Goal: Task Accomplishment & Management: Use online tool/utility

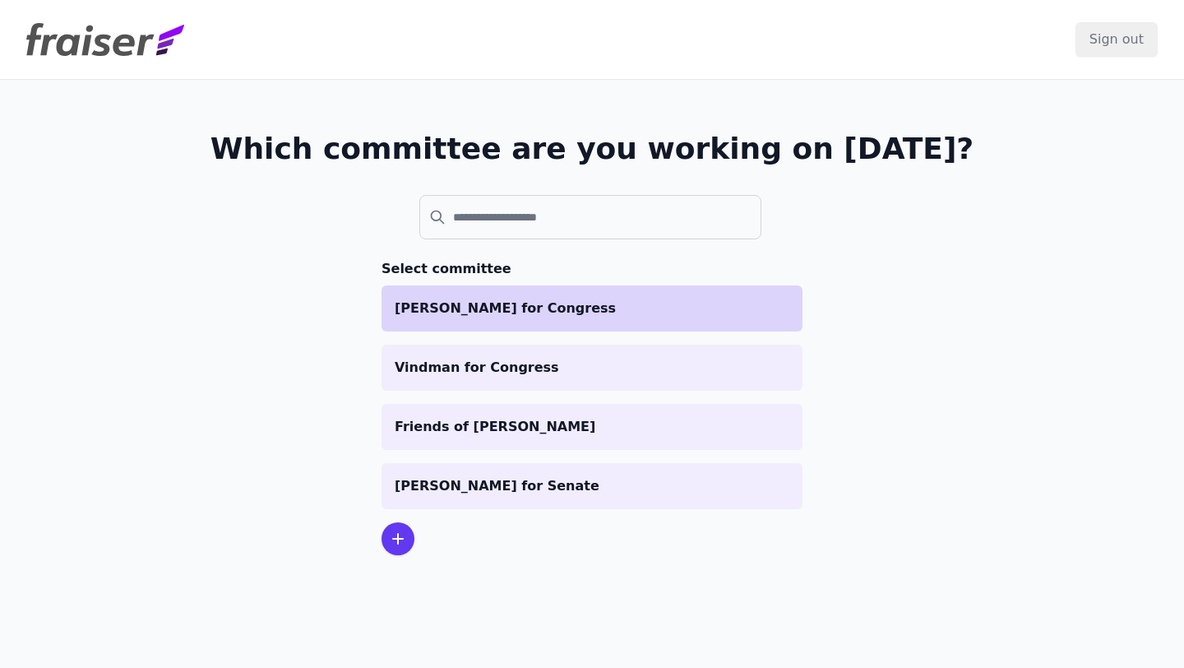
click at [503, 323] on li "[PERSON_NAME] for Congress" at bounding box center [591, 308] width 421 height 46
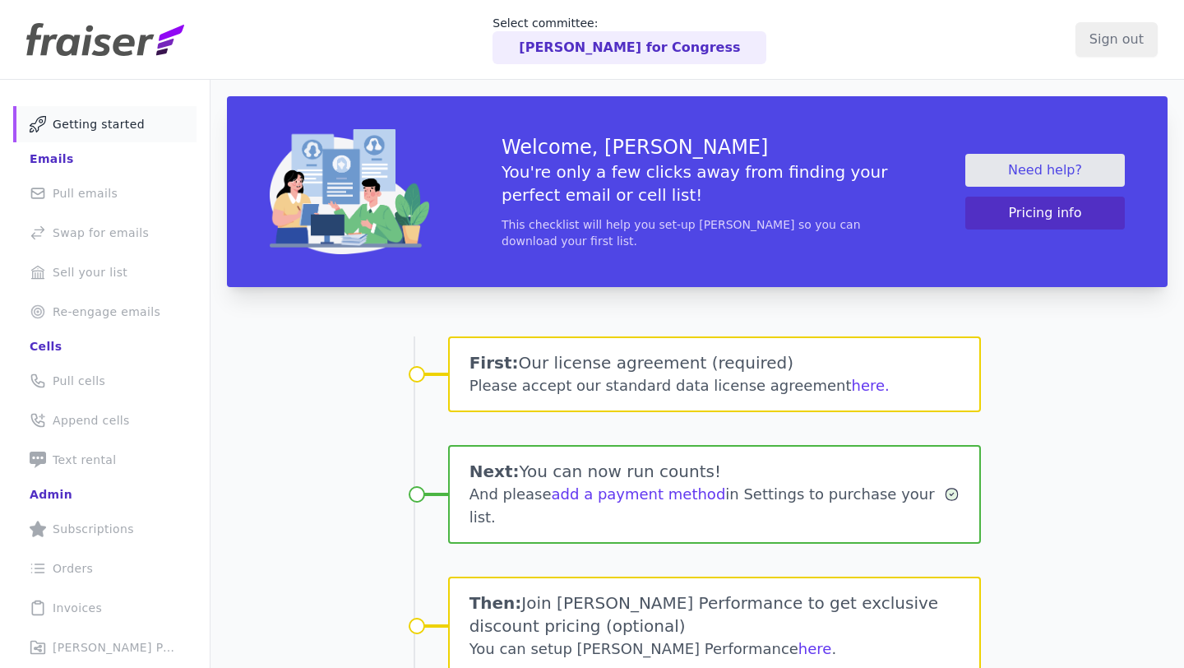
click at [46, 161] on div "Emails" at bounding box center [52, 158] width 44 height 16
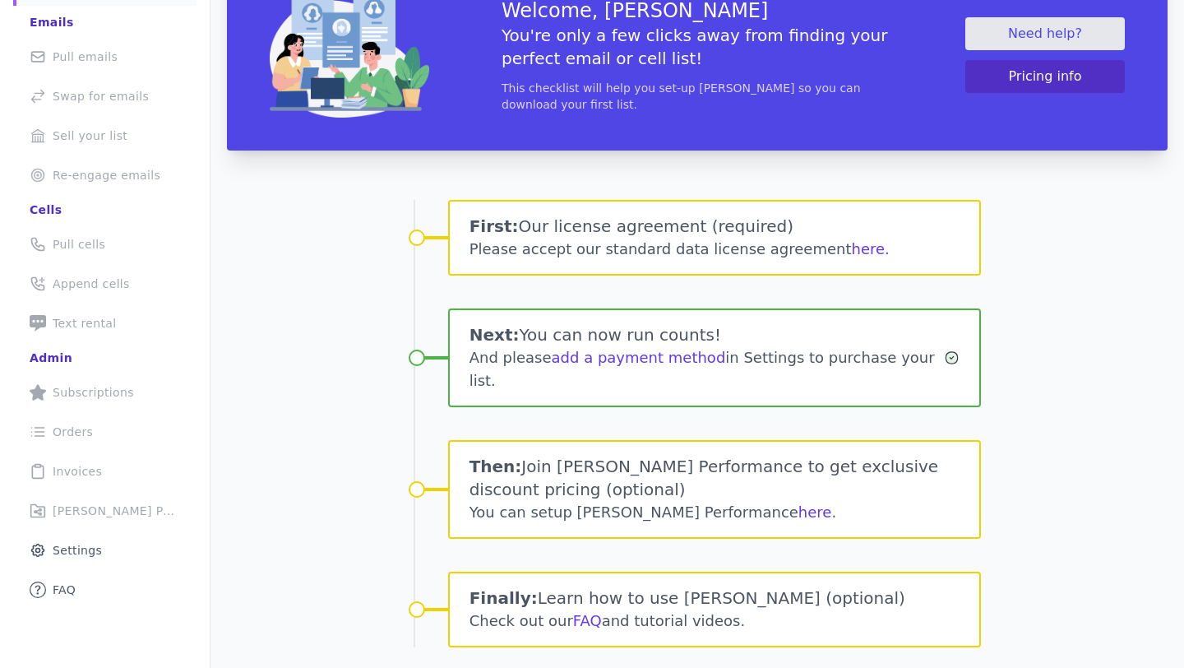
scroll to position [159, 0]
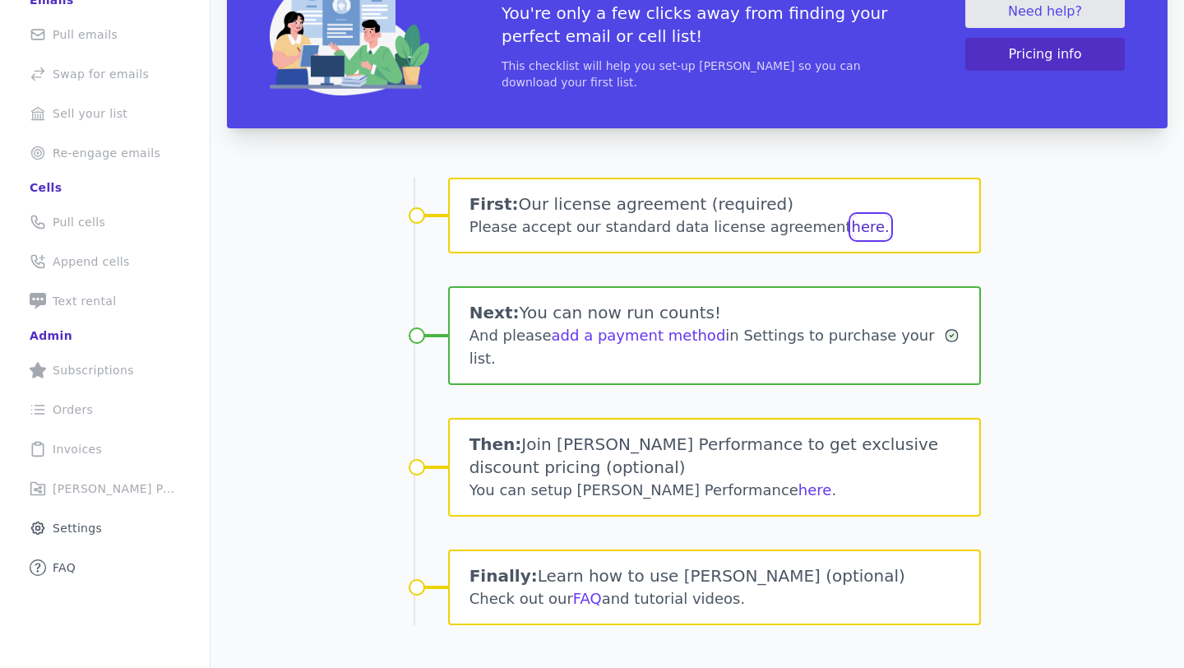
click at [852, 233] on button "here." at bounding box center [871, 226] width 38 height 23
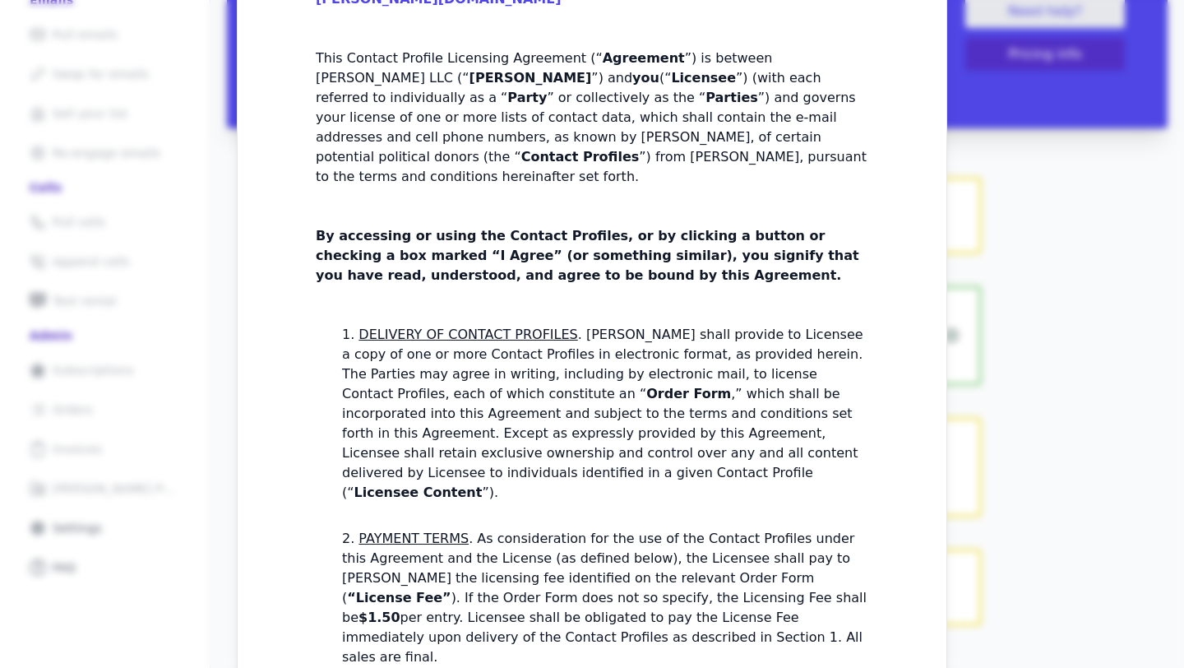
scroll to position [0, 0]
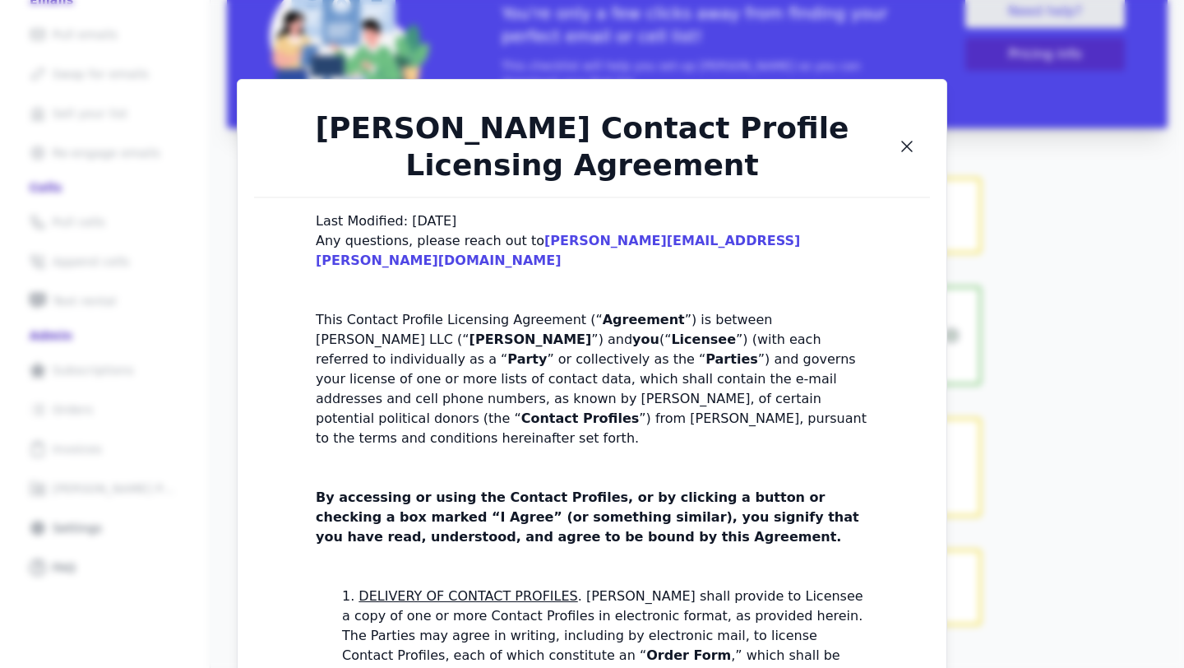
click at [890, 152] on h1 "[PERSON_NAME] Contact Profile Licensing Agreement" at bounding box center [582, 146] width 630 height 74
click at [908, 152] on icon "Close" at bounding box center [907, 146] width 20 height 20
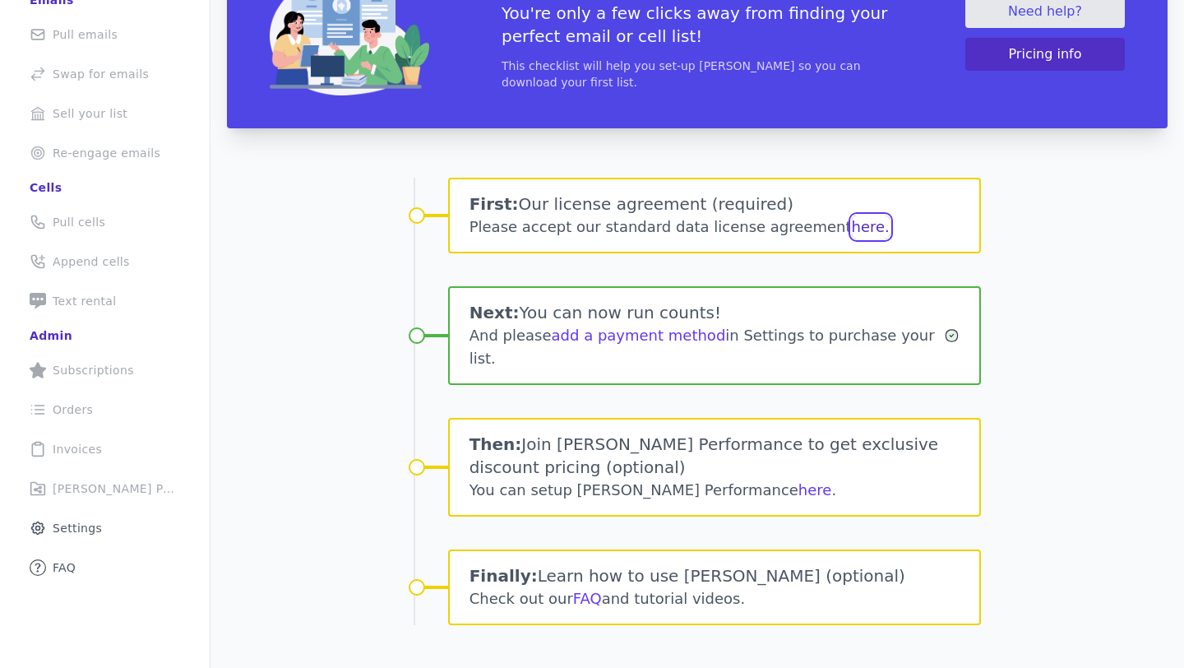
click at [852, 229] on button "here." at bounding box center [871, 226] width 38 height 23
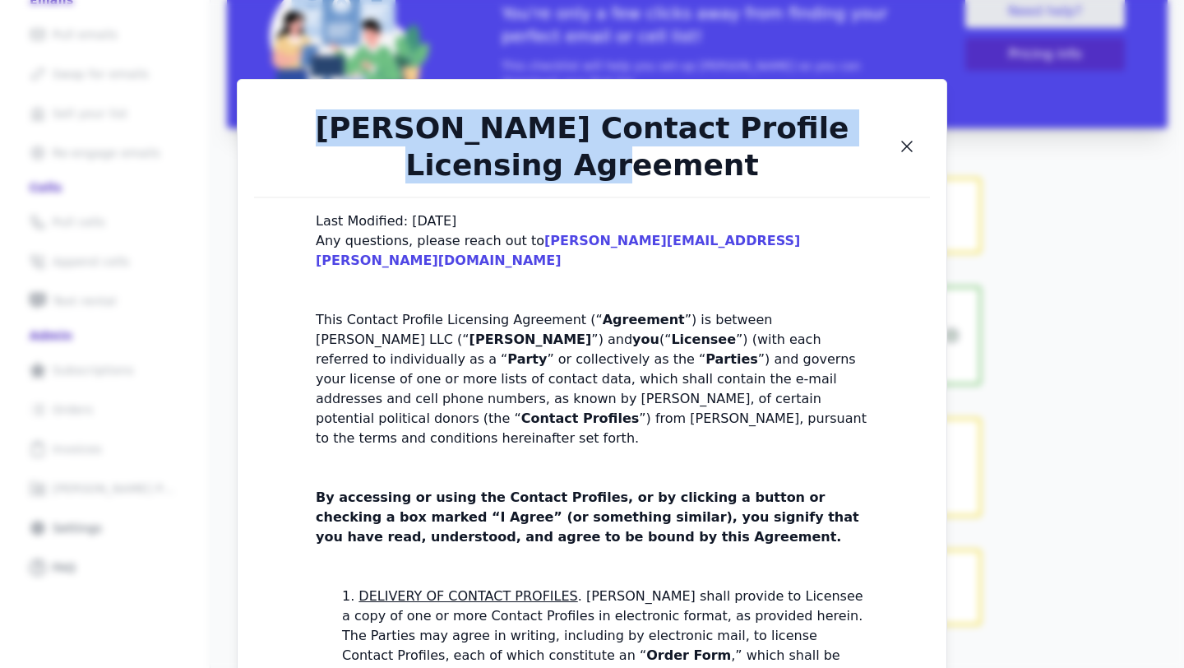
drag, startPoint x: 671, startPoint y: 163, endPoint x: 349, endPoint y: 122, distance: 324.9
click at [349, 122] on h1 "Fraiser Contact Profile Licensing Agreement" at bounding box center [582, 146] width 630 height 74
copy h1 "Fraiser Contact Profile Licensing Agreement"
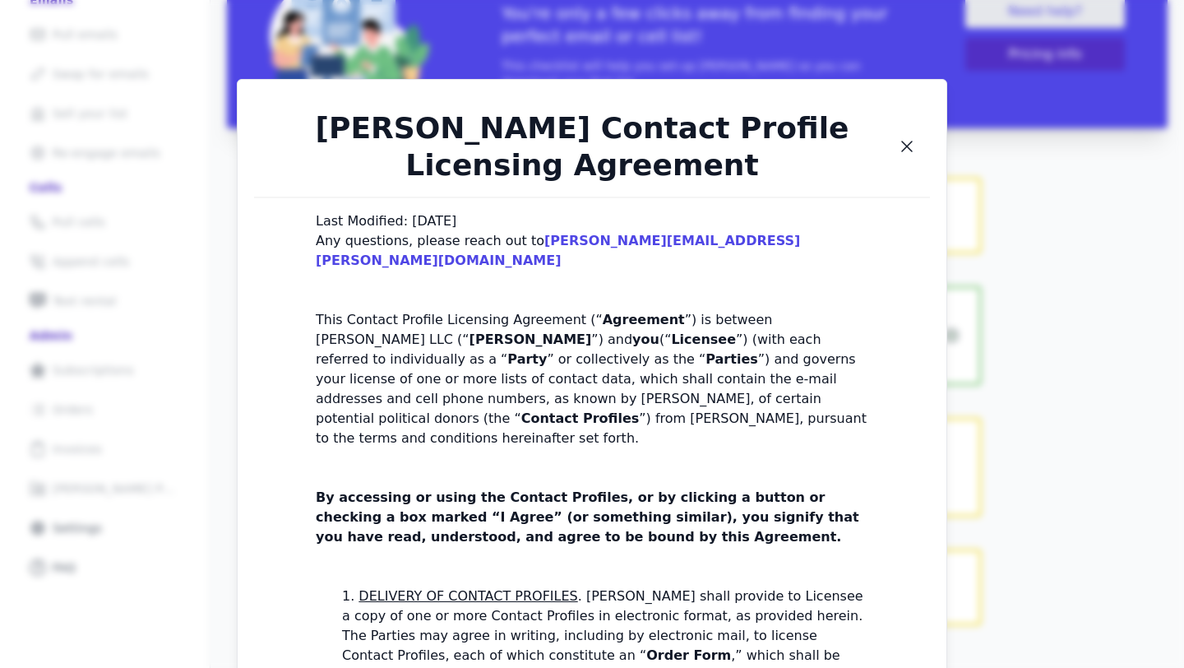
click at [177, 321] on div "Fraiser Contact Profile Licensing Agreement Last Modified: Feb 8, 2024 Any ques…" at bounding box center [592, 334] width 1184 height 668
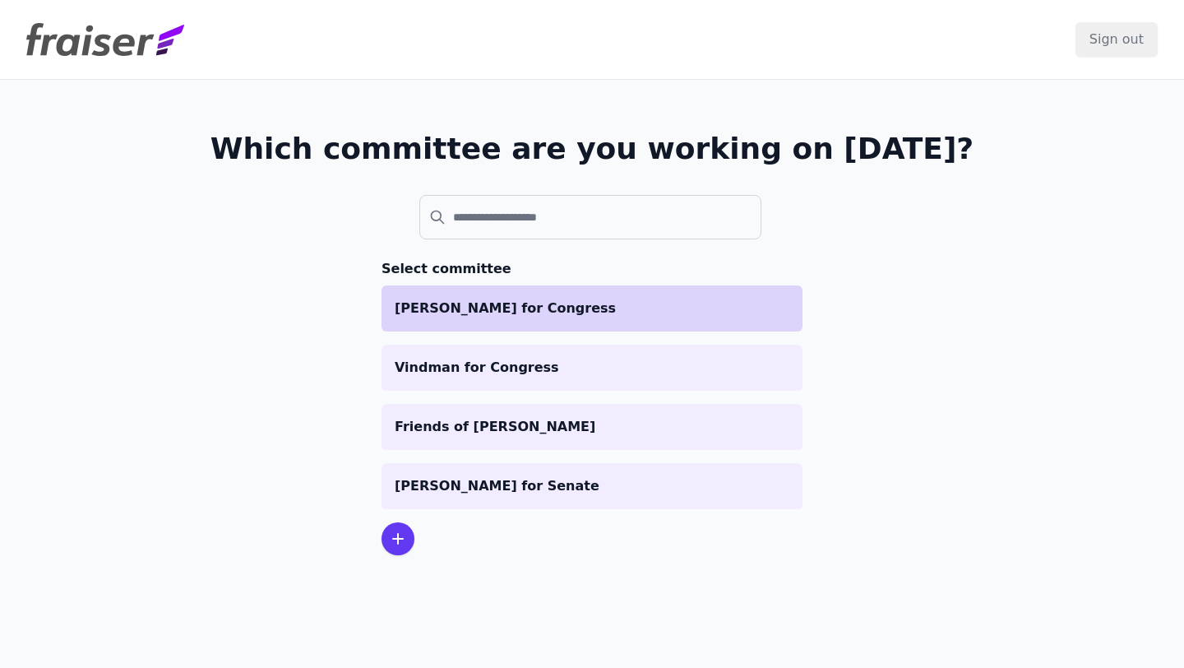
click at [538, 312] on p "[PERSON_NAME] for Congress" at bounding box center [592, 308] width 395 height 20
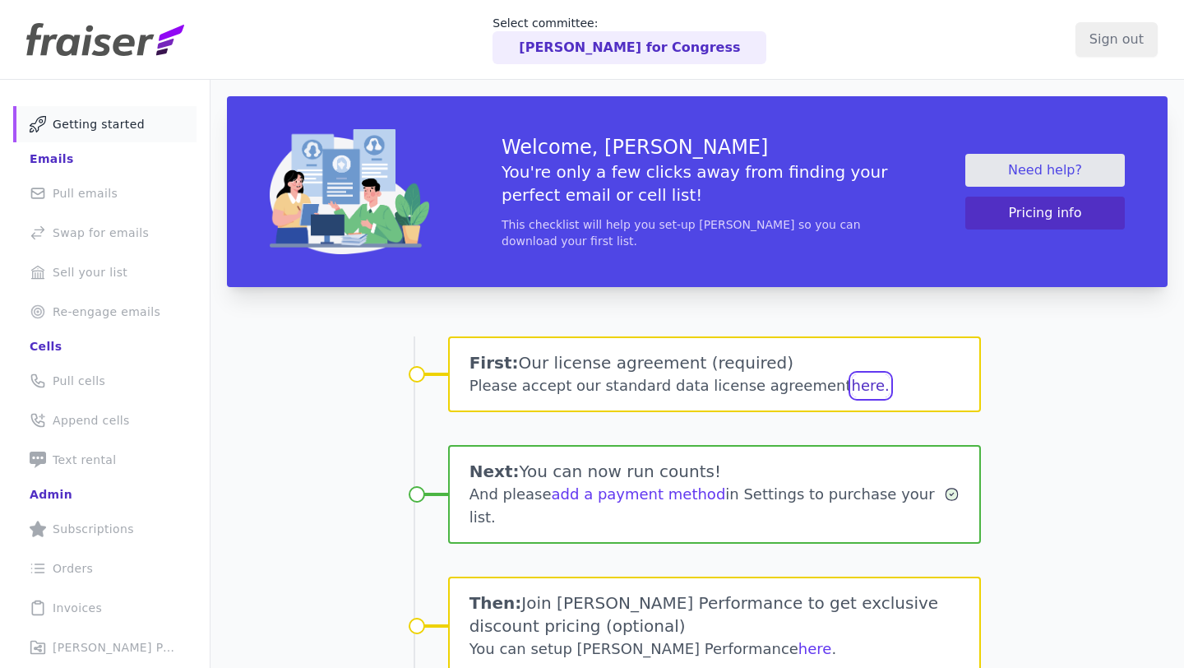
click at [852, 382] on button "here." at bounding box center [871, 385] width 38 height 23
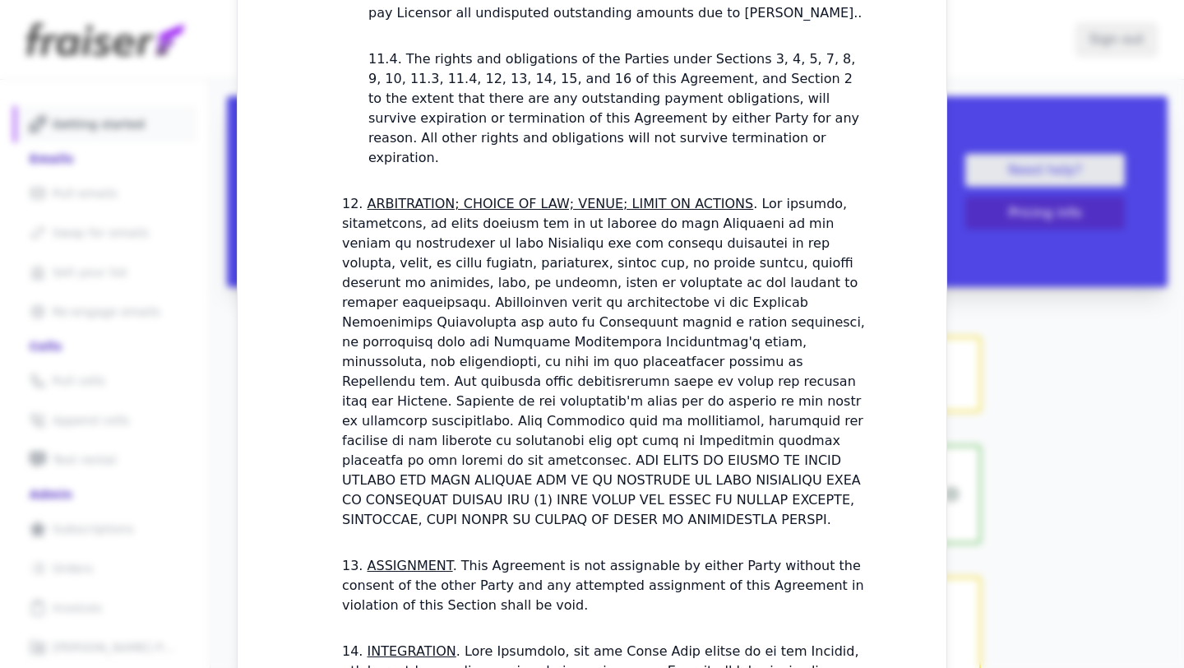
scroll to position [4775, 0]
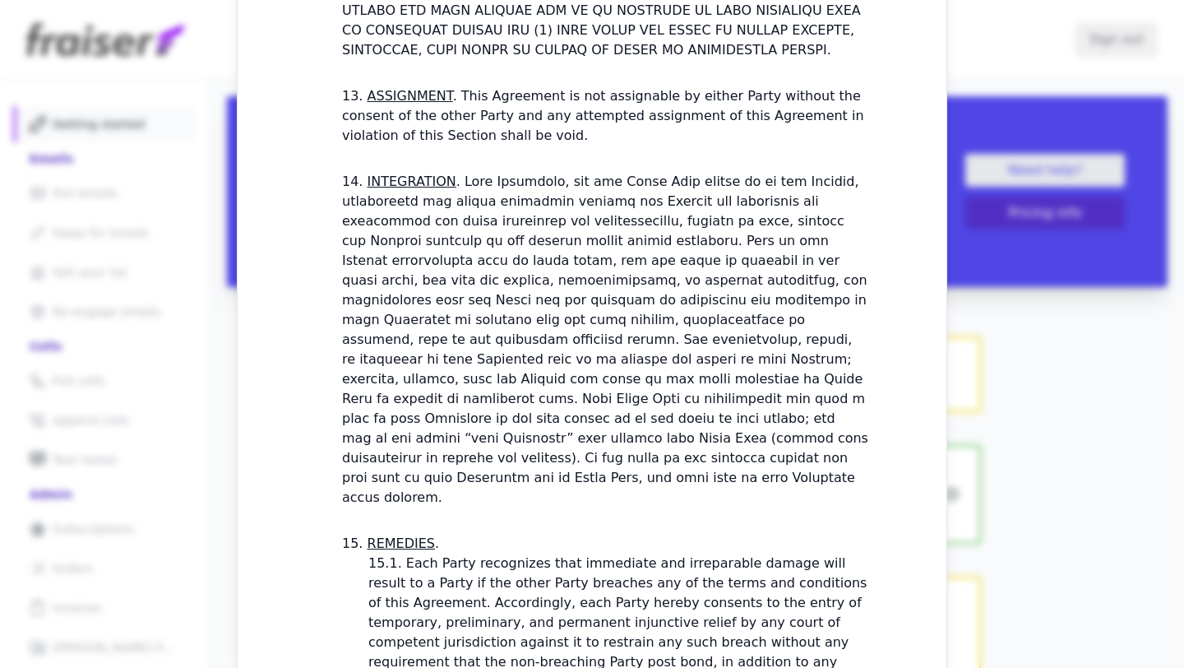
checkbox input "true"
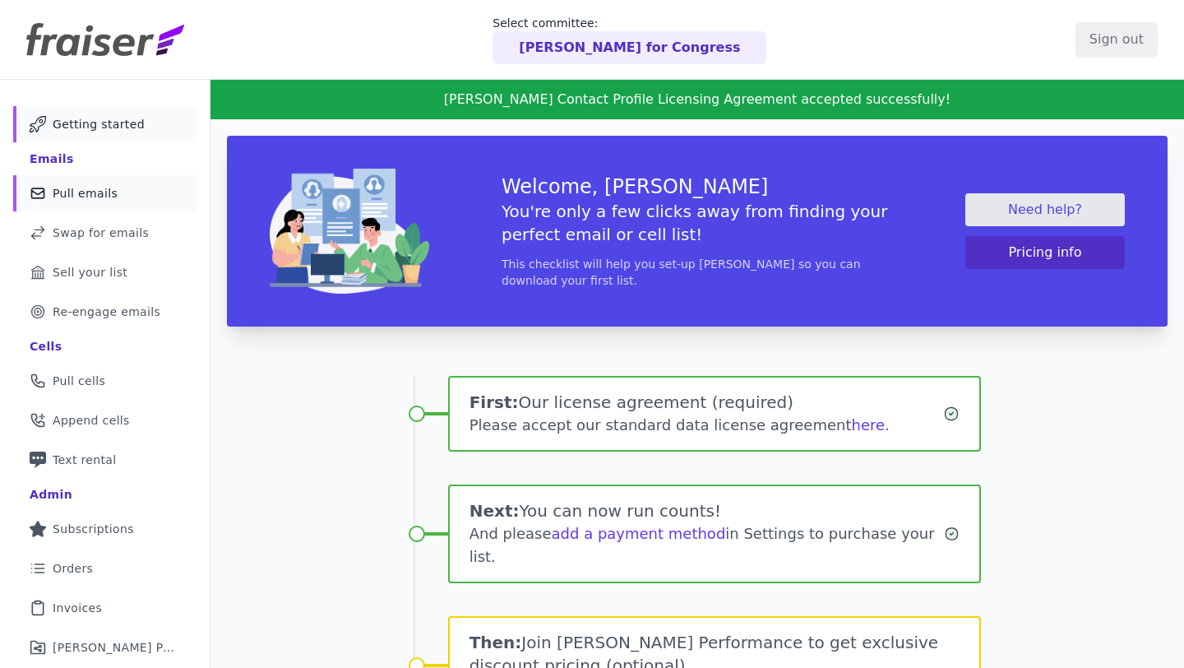
click at [136, 197] on link "Mail Icon Outline of a mail envelope Pull emails" at bounding box center [104, 193] width 183 height 36
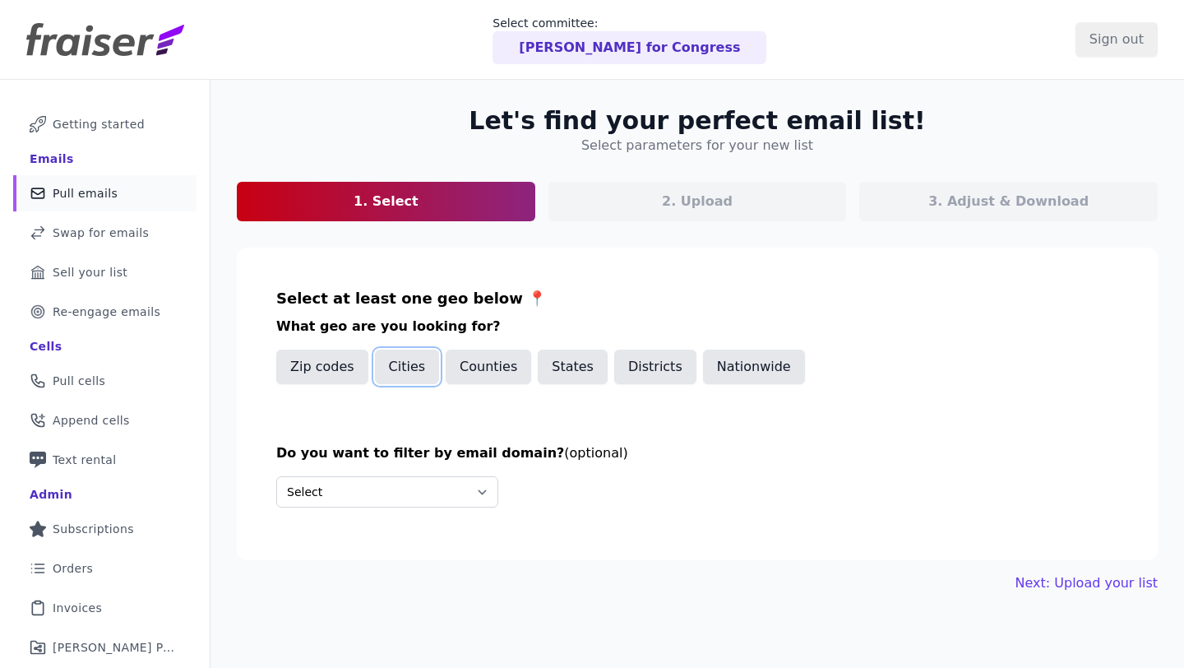
click at [418, 354] on button "Cities" at bounding box center [407, 366] width 65 height 35
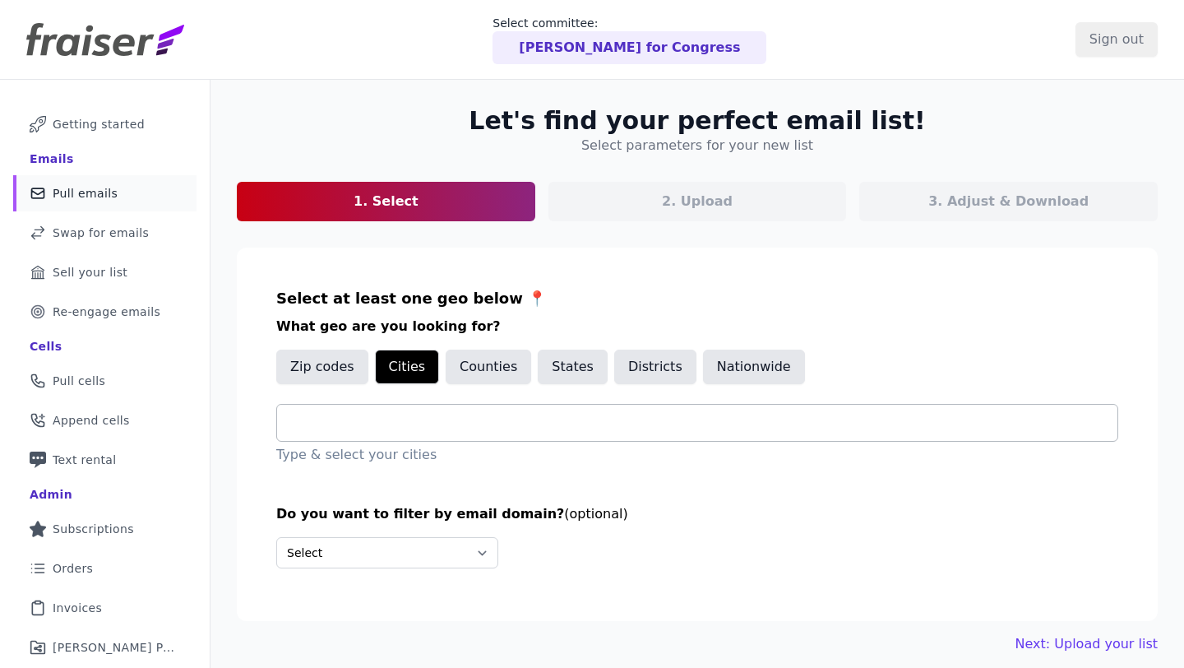
click at [389, 438] on div at bounding box center [703, 422] width 827 height 36
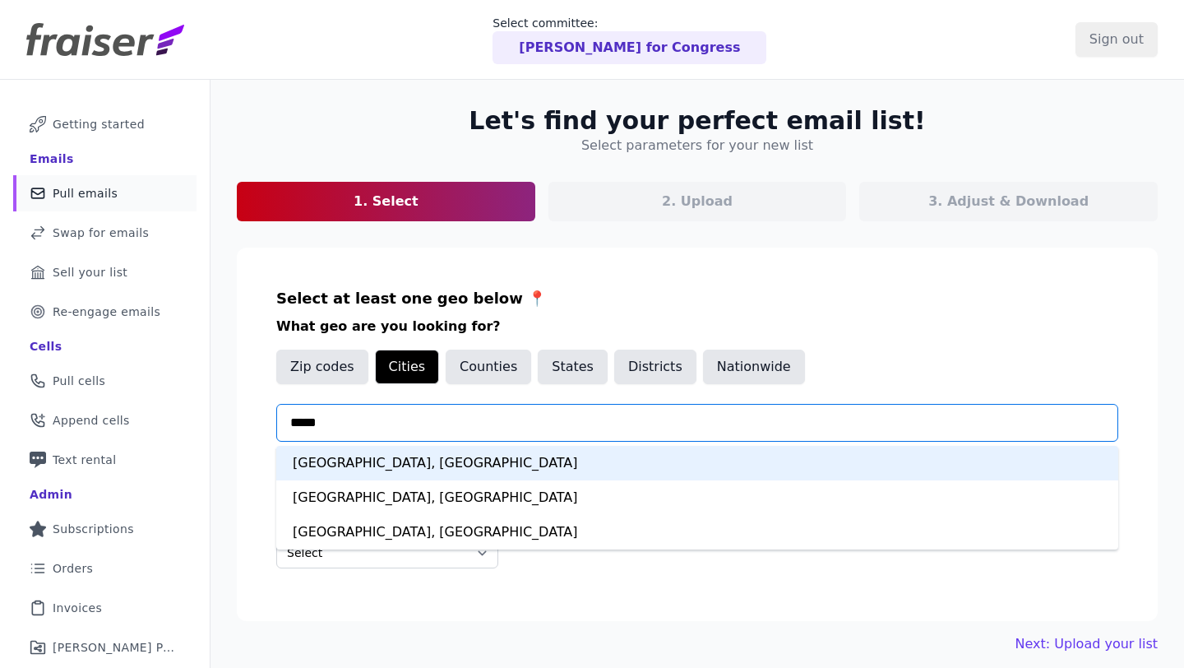
type input "******"
click at [440, 466] on div "[GEOGRAPHIC_DATA], [GEOGRAPHIC_DATA]" at bounding box center [697, 463] width 842 height 35
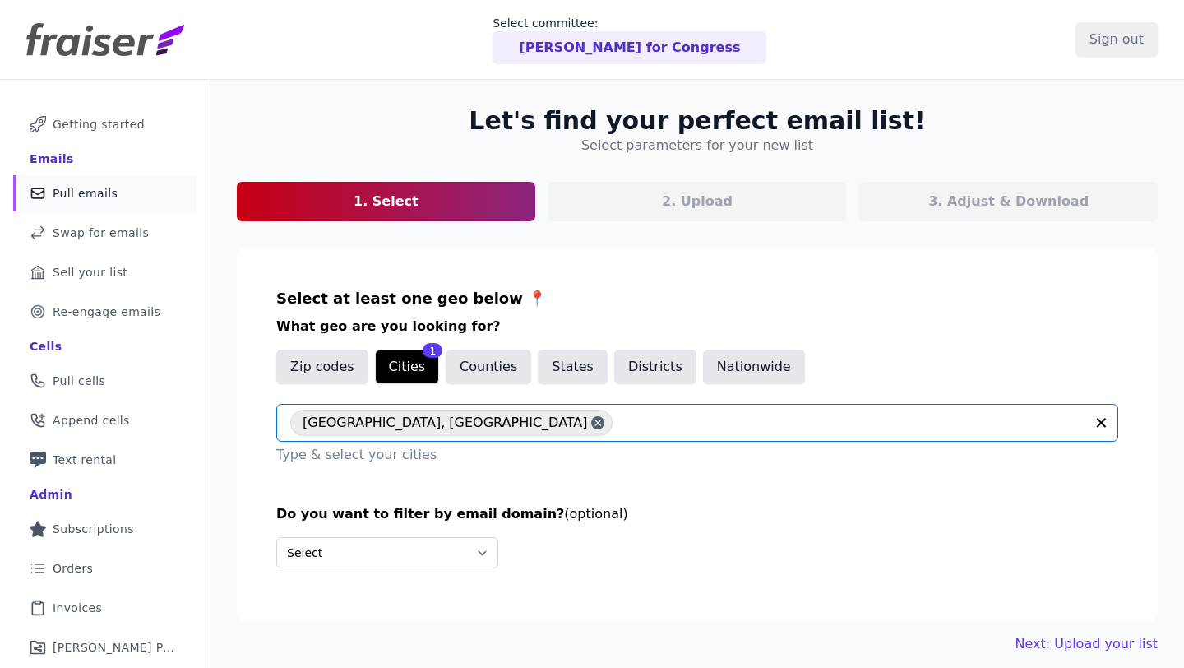
scroll to position [80, 0]
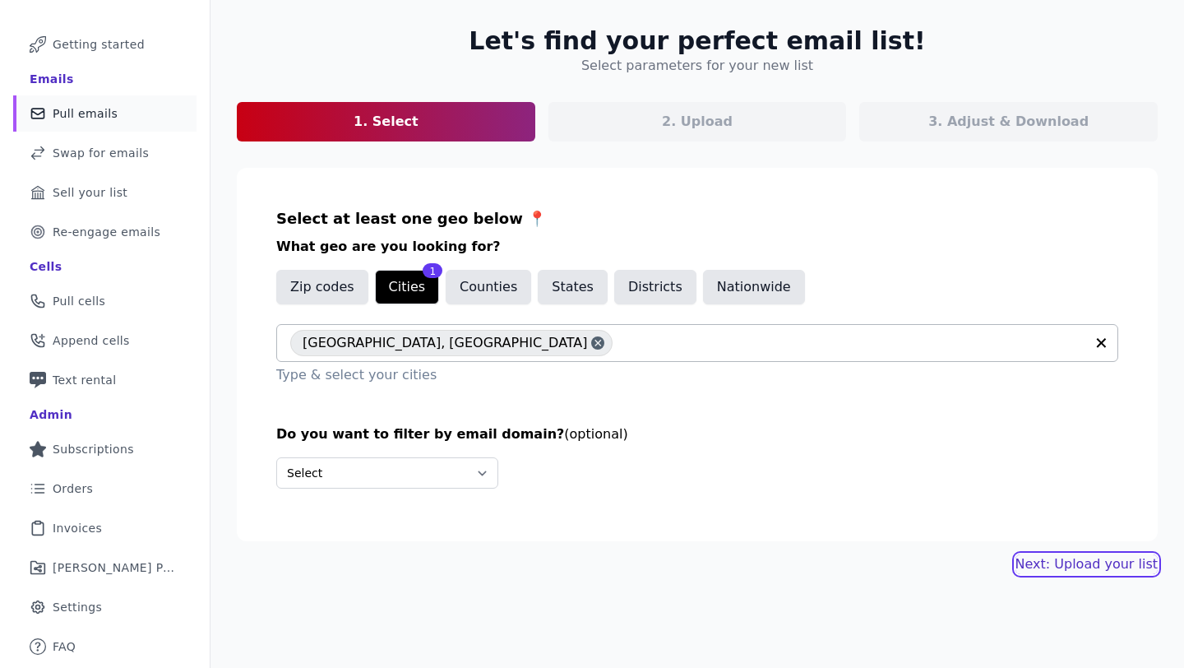
click at [1054, 566] on link "Next: Upload your list" at bounding box center [1086, 564] width 142 height 20
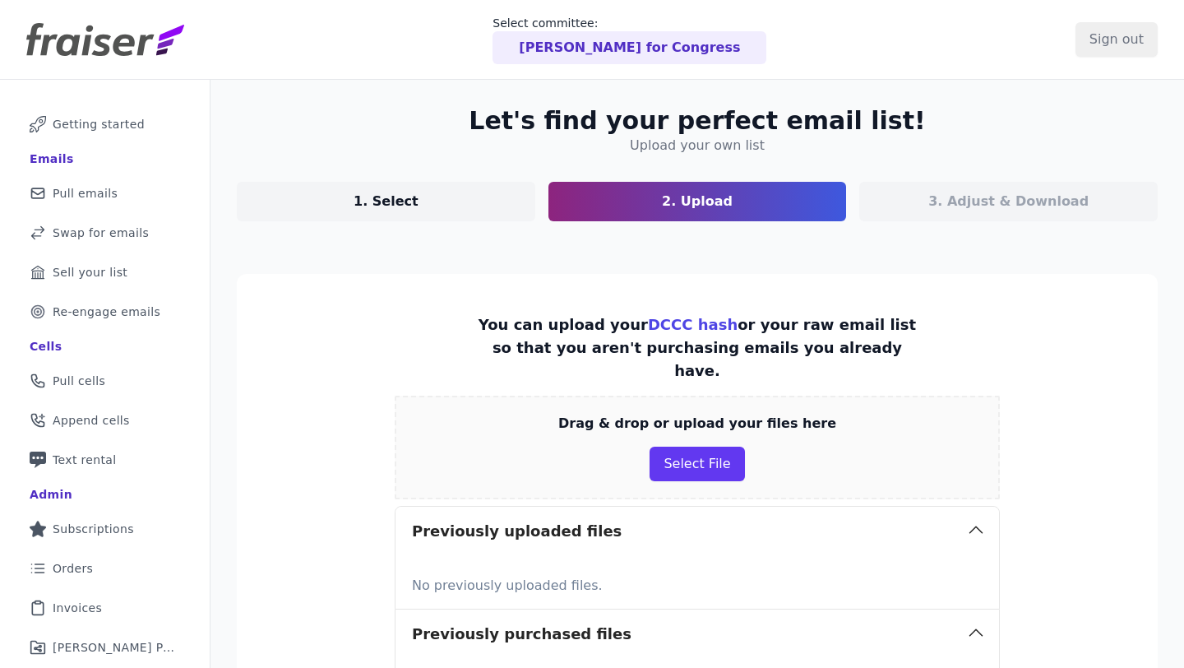
scroll to position [168, 0]
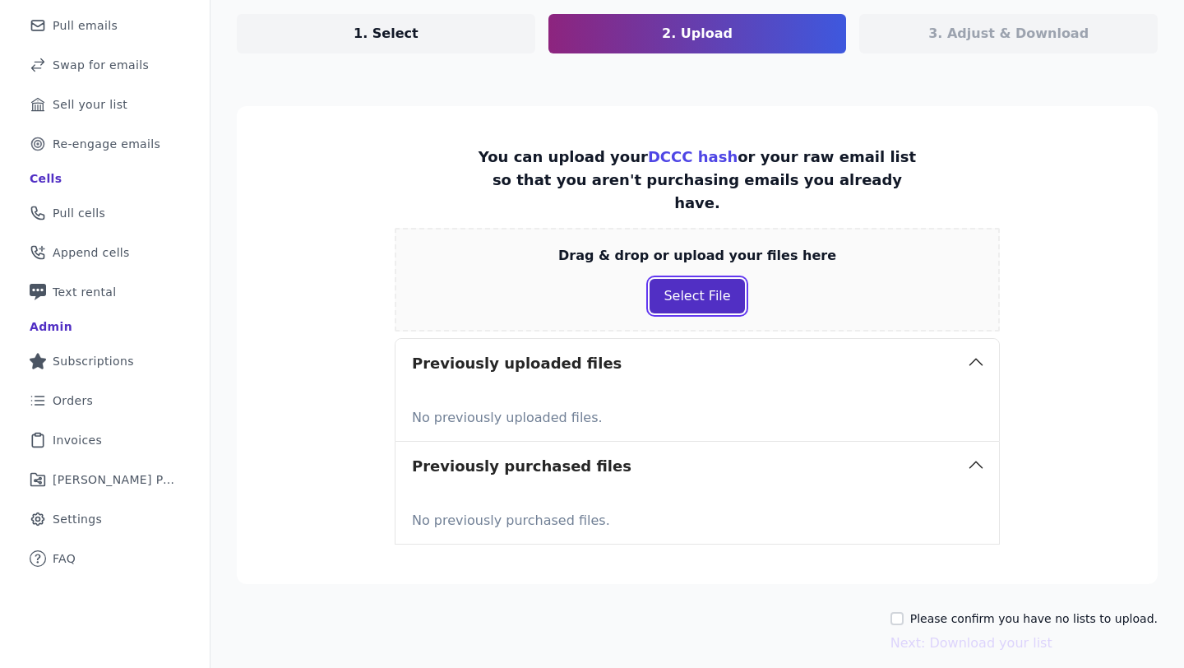
click at [691, 279] on button "Select File" at bounding box center [696, 296] width 95 height 35
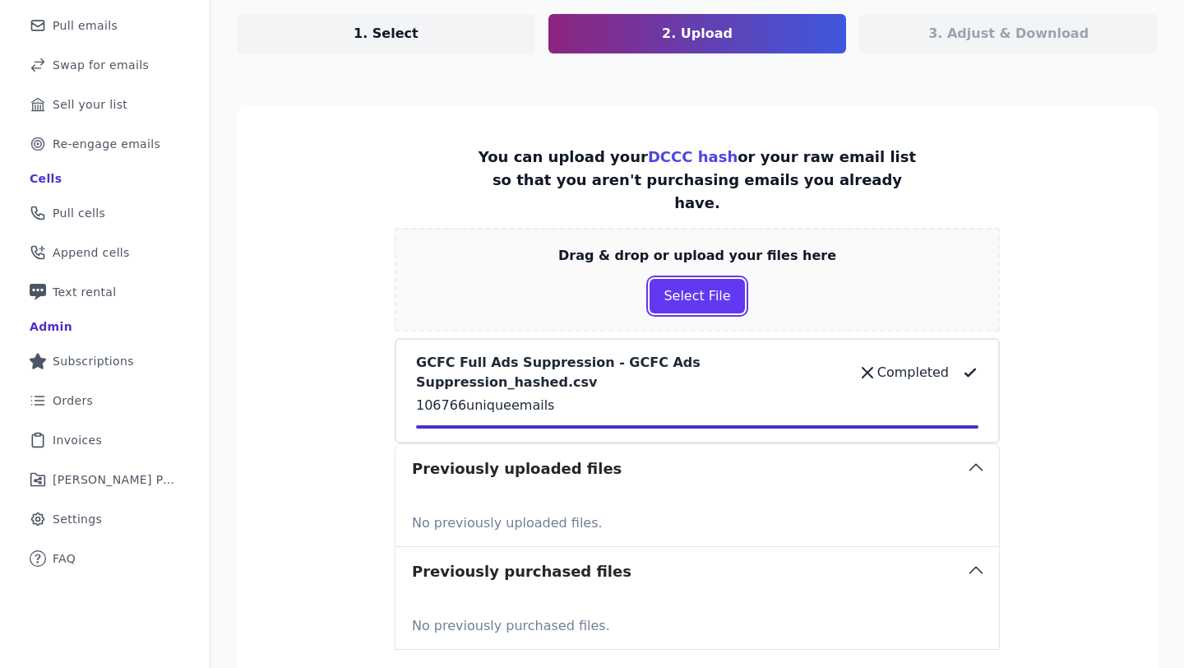
scroll to position [298, 0]
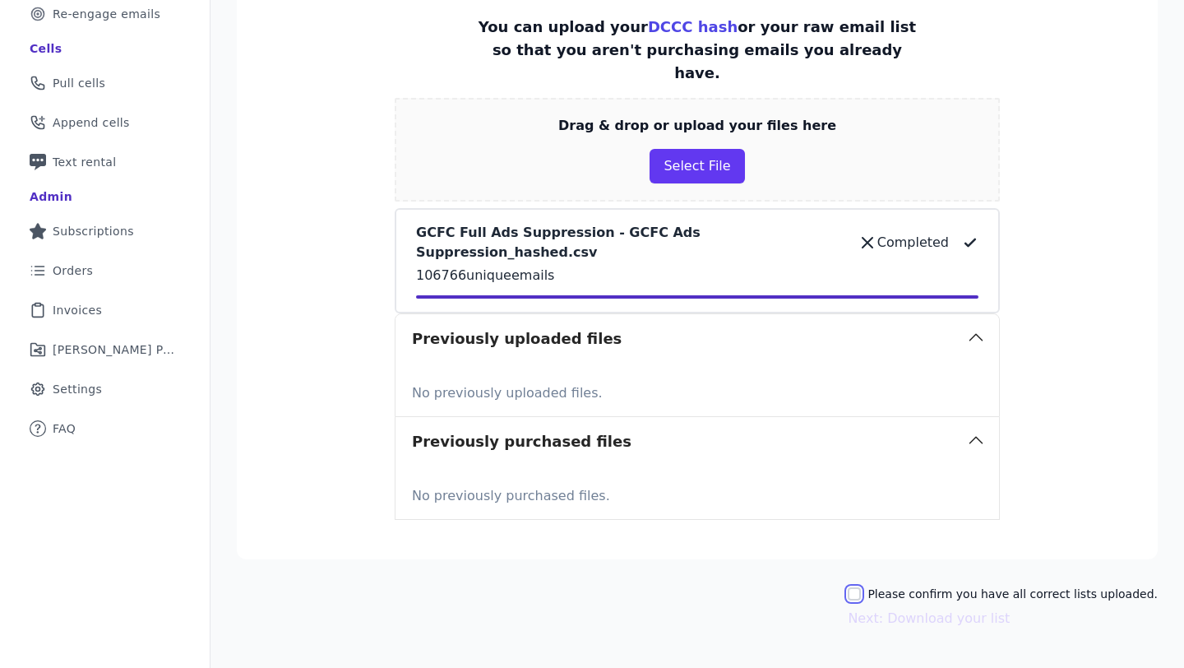
click at [861, 587] on input "Please confirm you have all correct lists uploaded." at bounding box center [854, 593] width 13 height 13
checkbox input "true"
click at [881, 608] on button "Next: Download your list" at bounding box center [929, 618] width 162 height 20
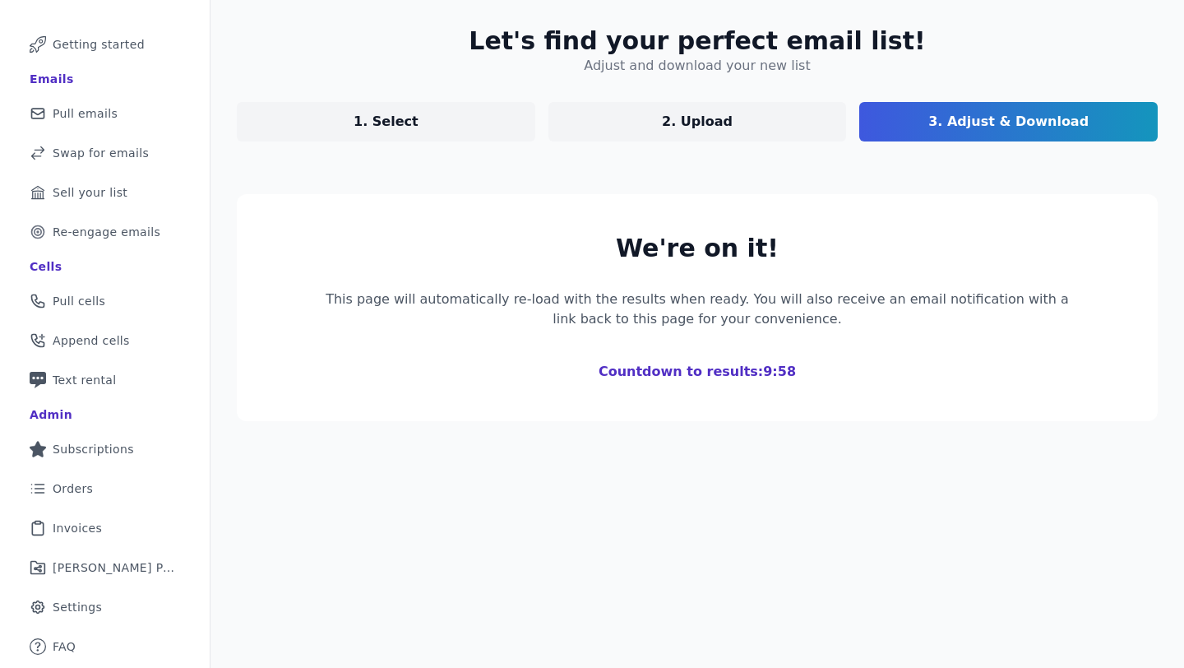
scroll to position [280, 0]
